Goal: Information Seeking & Learning: Learn about a topic

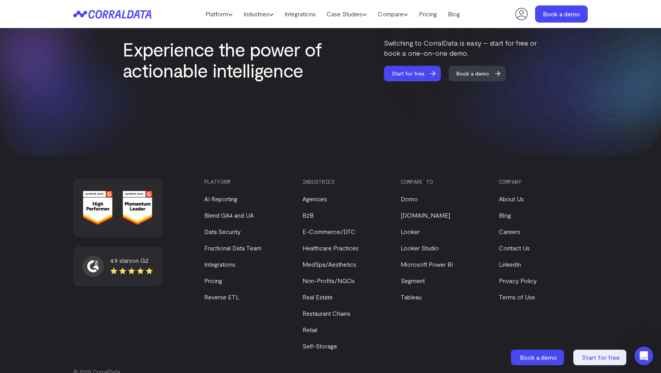
scroll to position [3303, 0]
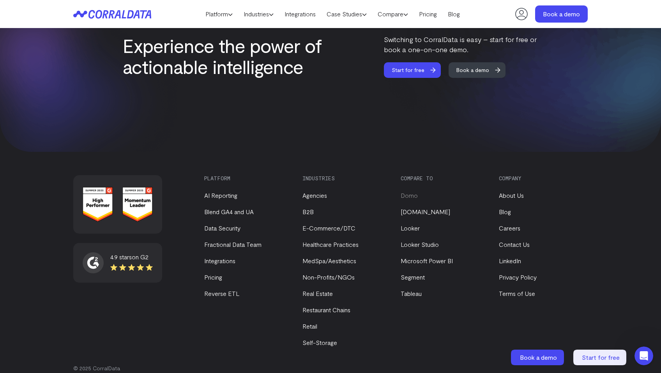
click at [410, 192] on link "Domo" at bounding box center [409, 195] width 17 height 7
click at [411, 208] on link "[DOMAIN_NAME]" at bounding box center [425, 211] width 49 height 7
click at [217, 274] on link "Pricing" at bounding box center [213, 277] width 18 height 7
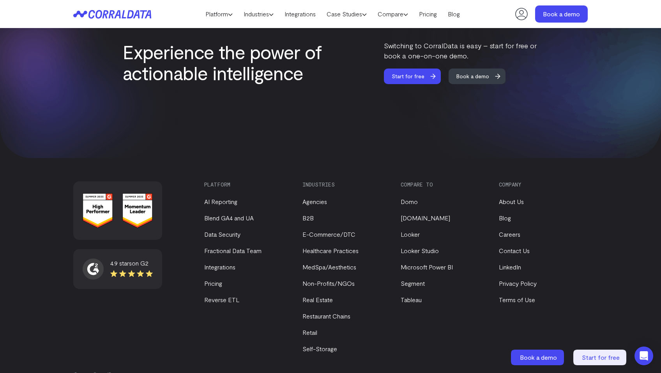
scroll to position [3303, 0]
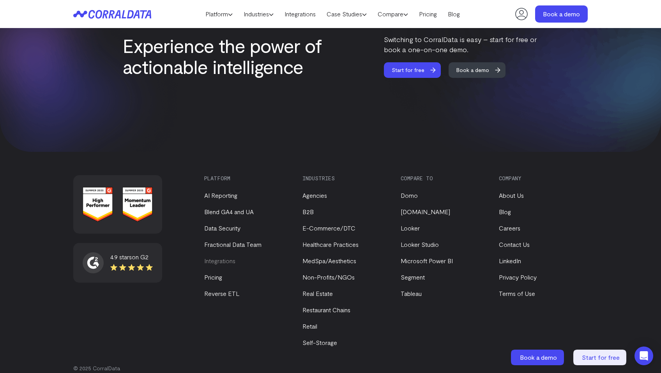
click at [217, 257] on link "Integrations" at bounding box center [219, 260] width 31 height 7
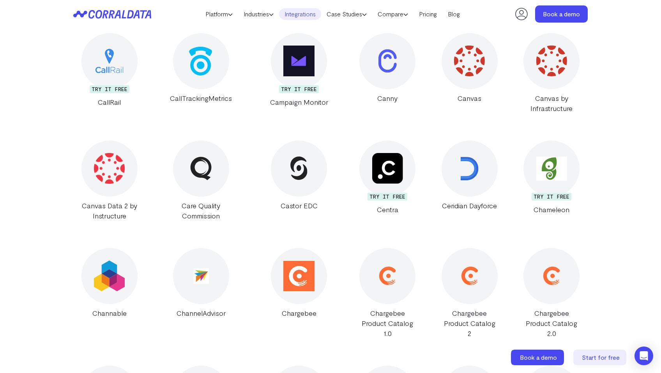
scroll to position [2317, 0]
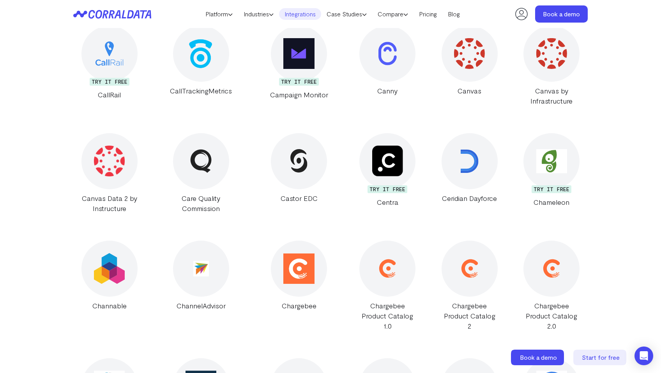
click at [202, 261] on img at bounding box center [201, 269] width 16 height 16
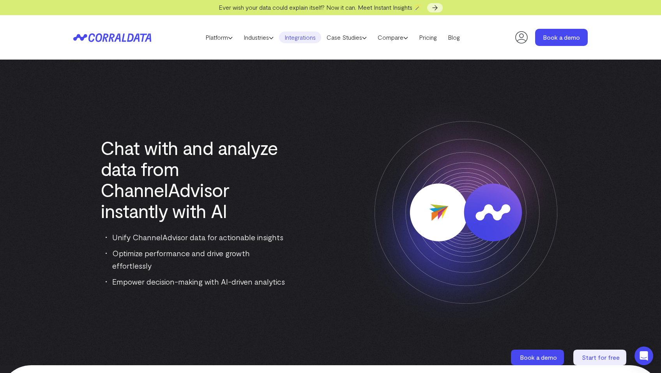
click at [302, 41] on link "Integrations" at bounding box center [300, 38] width 42 height 12
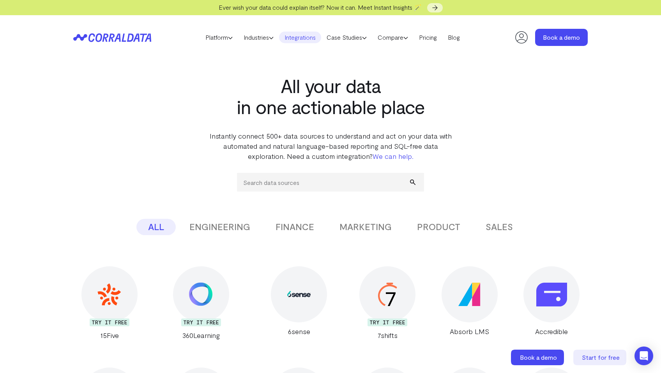
click at [213, 224] on button "ENGINEERING" at bounding box center [220, 227] width 84 height 16
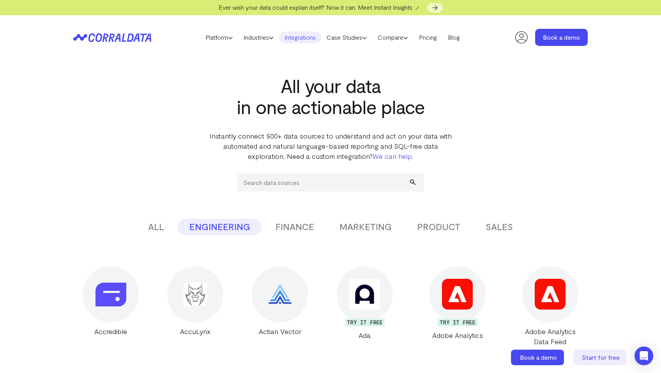
click at [301, 227] on button "FINANCE" at bounding box center [295, 227] width 62 height 16
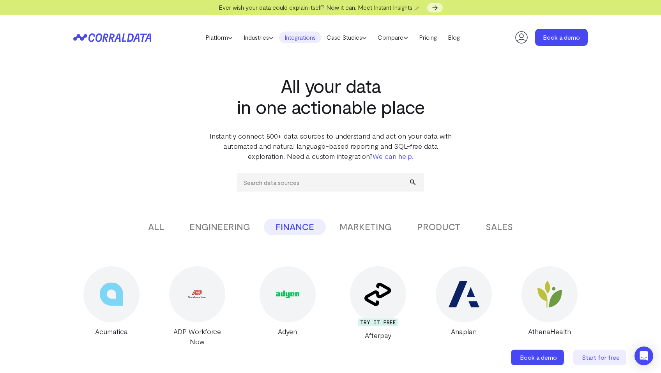
click at [365, 229] on button "MARKETING" at bounding box center [366, 227] width 76 height 16
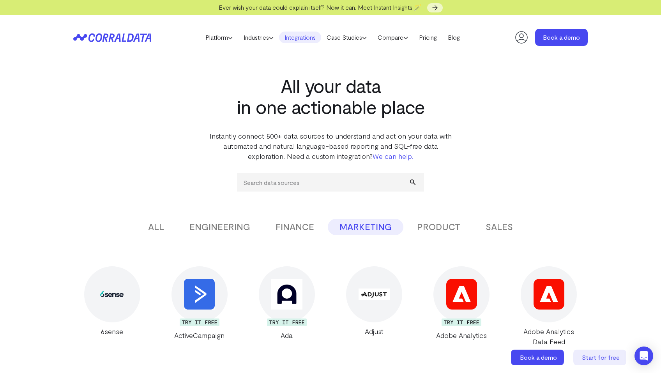
click at [420, 229] on button "PRODUCT" at bounding box center [438, 227] width 67 height 16
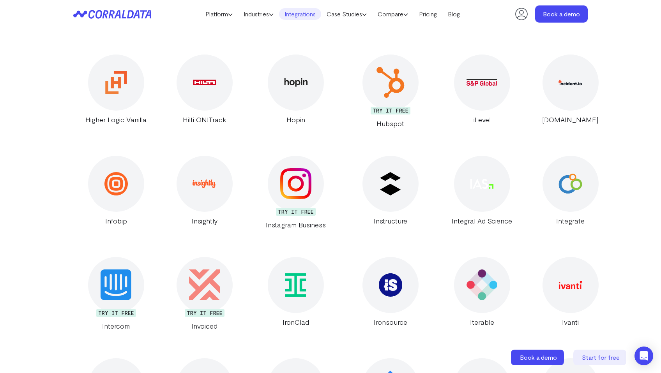
scroll to position [5090, 0]
